Goal: Communication & Community: Ask a question

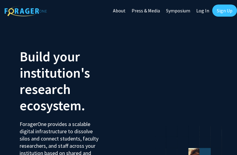
scroll to position [1915, 0]
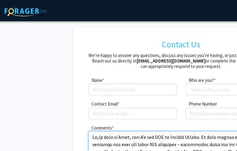
type textarea "Lo,Ip dolo si Amet, con A’e sed DOE te Incidid Utlabo. Et dolo magnaa eni admin…"
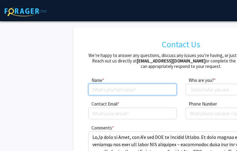
click at [100, 83] on input at bounding box center [133, 88] width 88 height 11
type input "[PERSON_NAME]"
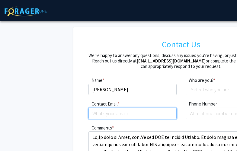
click at [100, 107] on input "Contact Email" at bounding box center [133, 112] width 88 height 11
type input "[PERSON_NAME][EMAIL_ADDRESS][DOMAIN_NAME]"
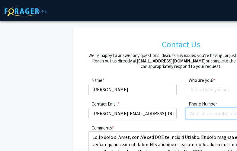
click at [195, 107] on input "tel" at bounding box center [230, 112] width 88 height 11
type input "[PHONE_NUMBER]"
